Goal: Check status: Check status

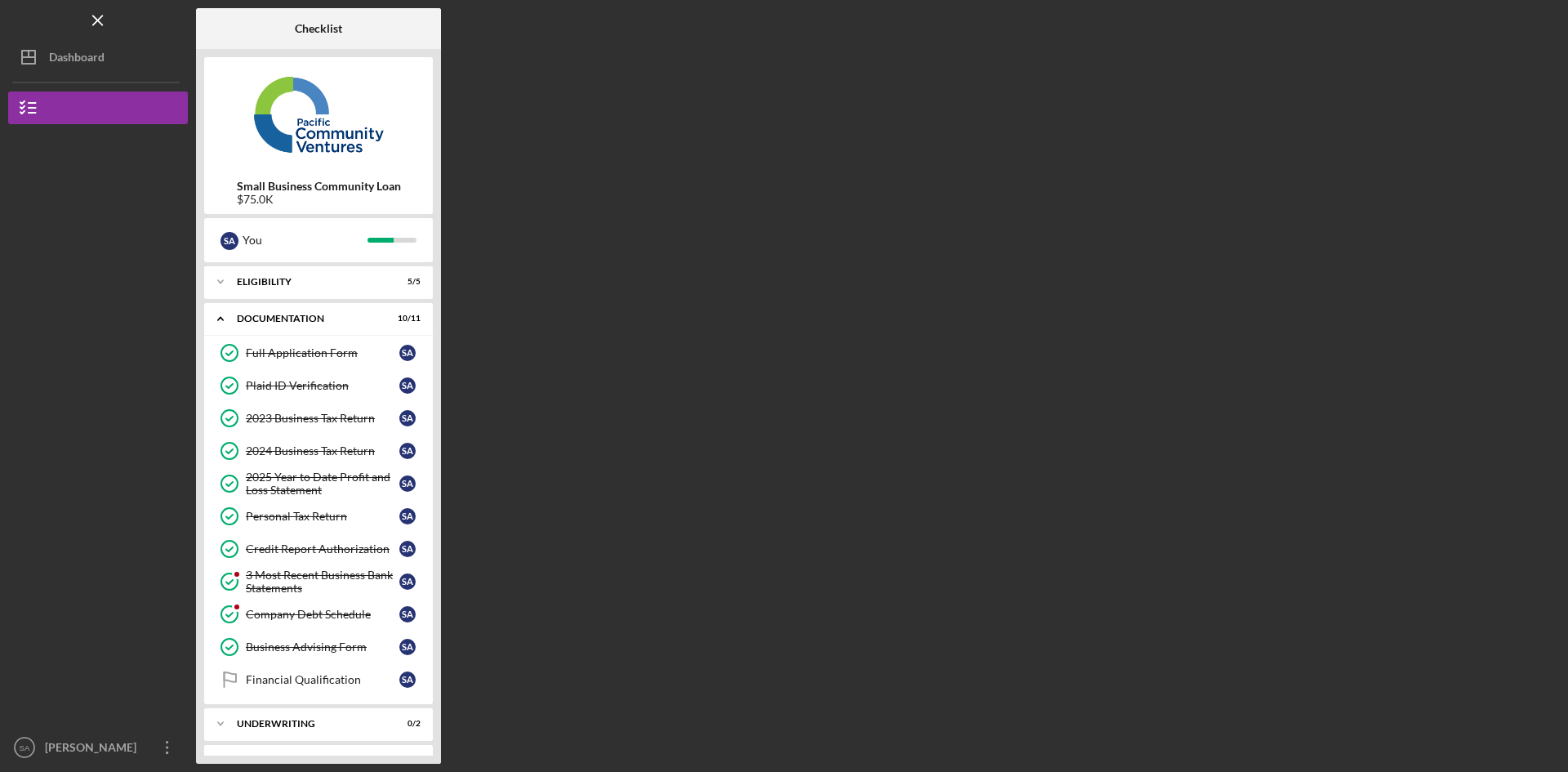
click at [327, 581] on div "3 Most Recent Business Bank Statements" at bounding box center [322, 582] width 153 height 26
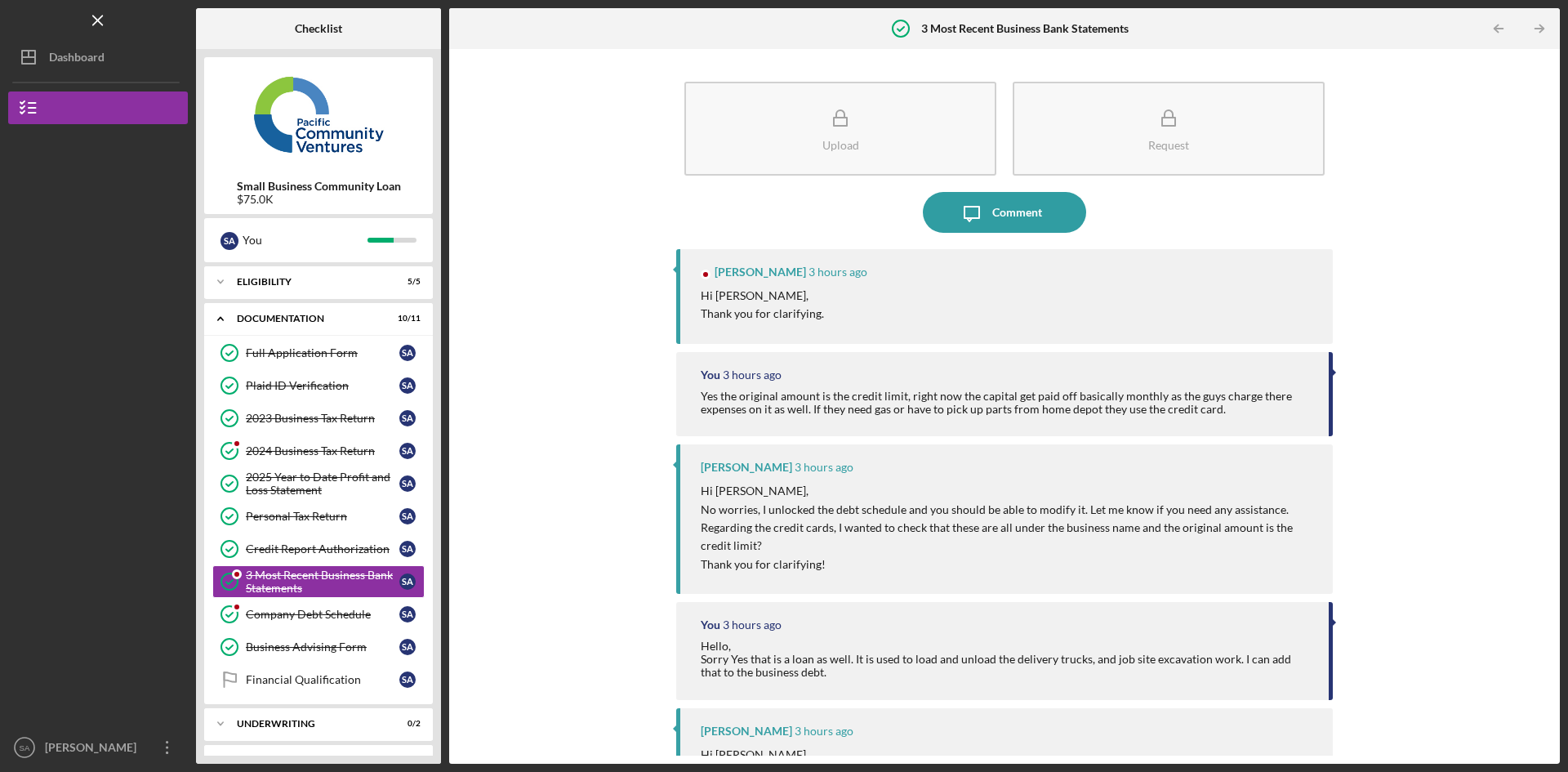
click at [312, 617] on div "Company Debt Schedule" at bounding box center [322, 614] width 153 height 13
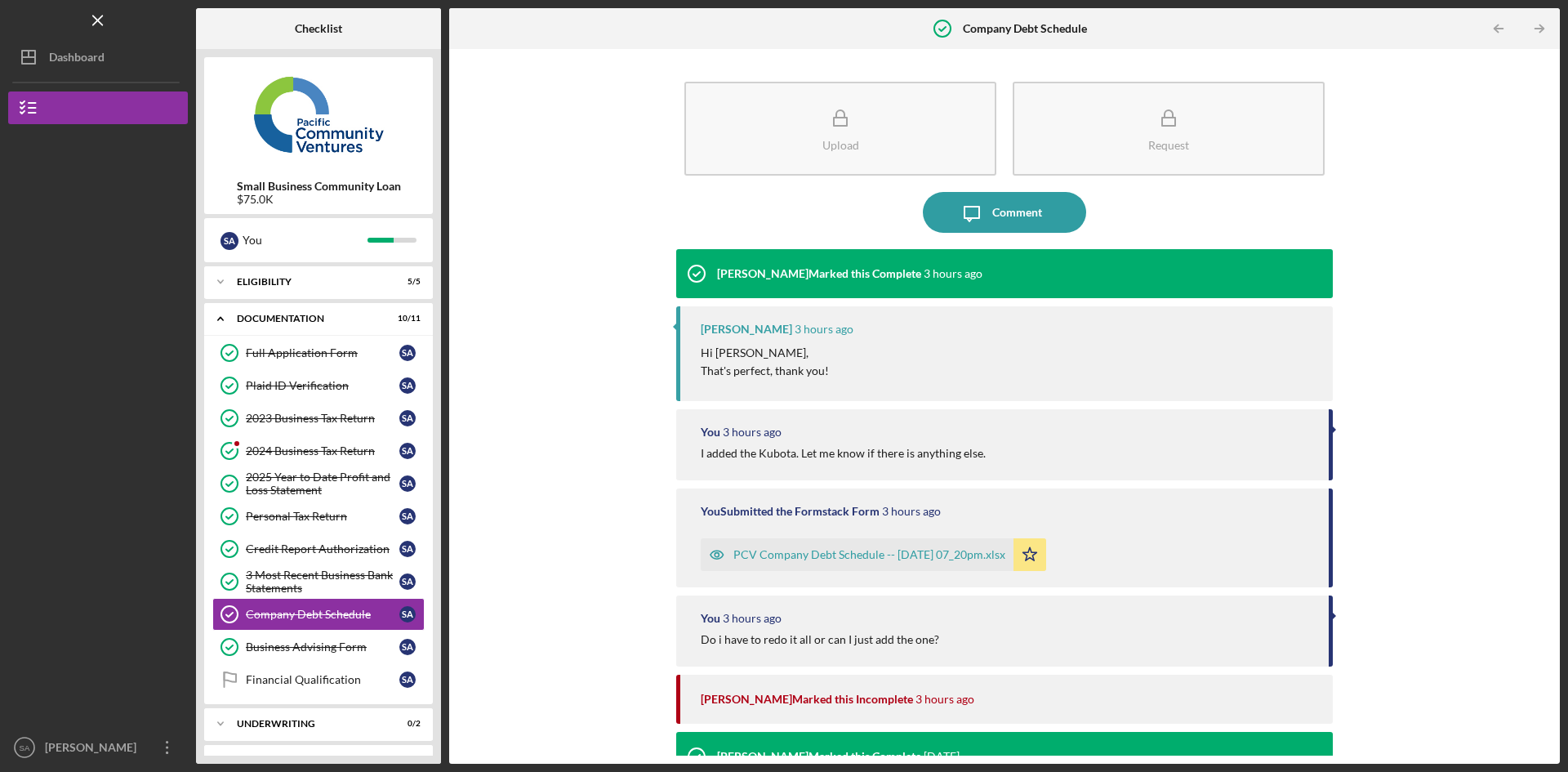
click at [331, 678] on div "Financial Qualification" at bounding box center [322, 680] width 153 height 13
